Goal: Information Seeking & Learning: Learn about a topic

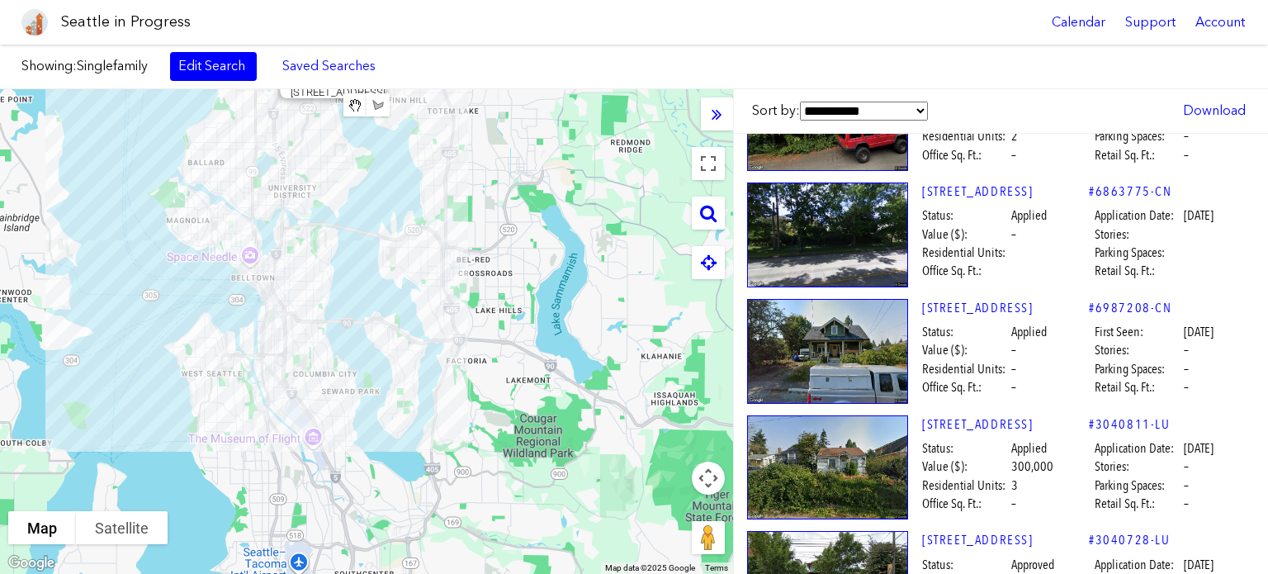
scroll to position [32678, 0]
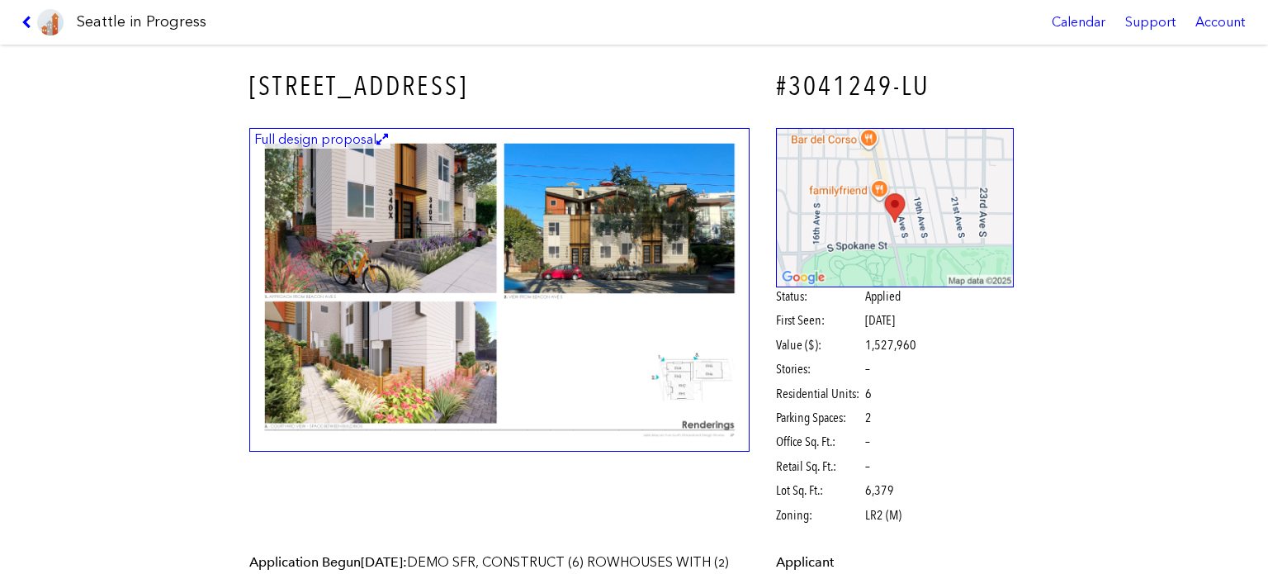
click at [396, 201] on img at bounding box center [499, 290] width 500 height 324
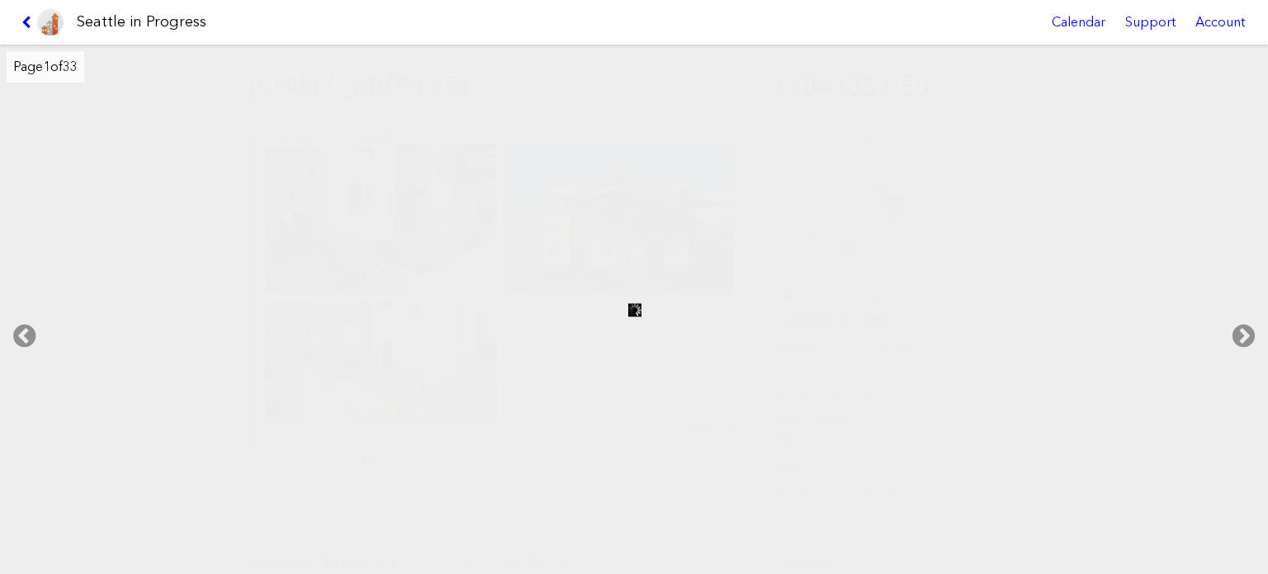
click at [22, 7] on link at bounding box center [42, 22] width 55 height 45
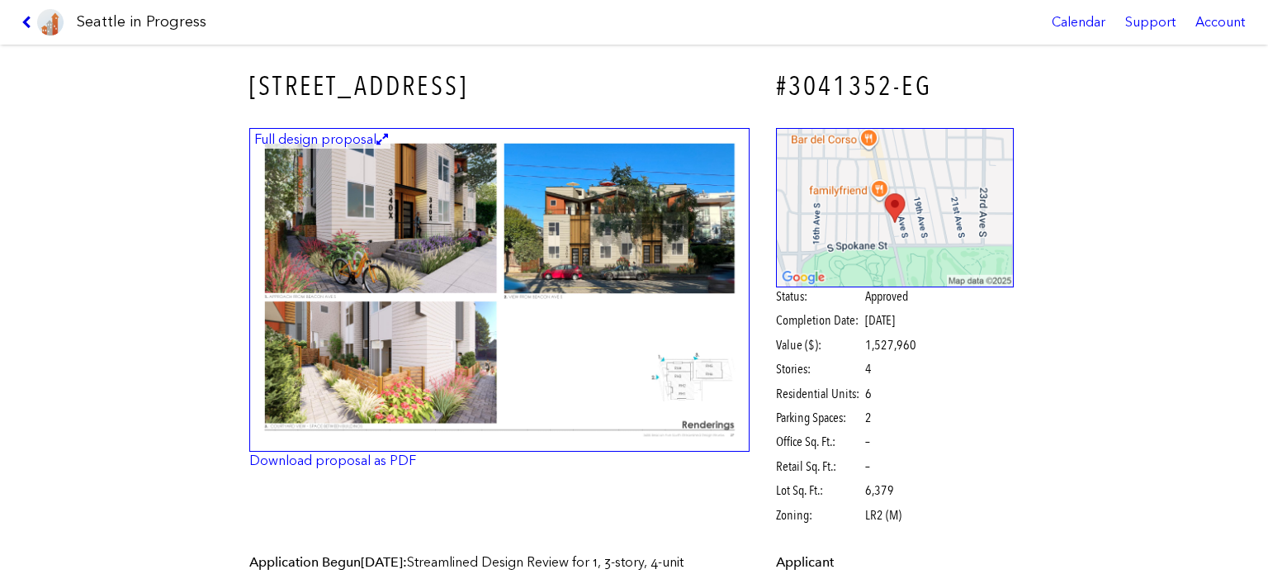
click at [31, 18] on icon at bounding box center [29, 22] width 16 height 13
